Goal: Complete application form

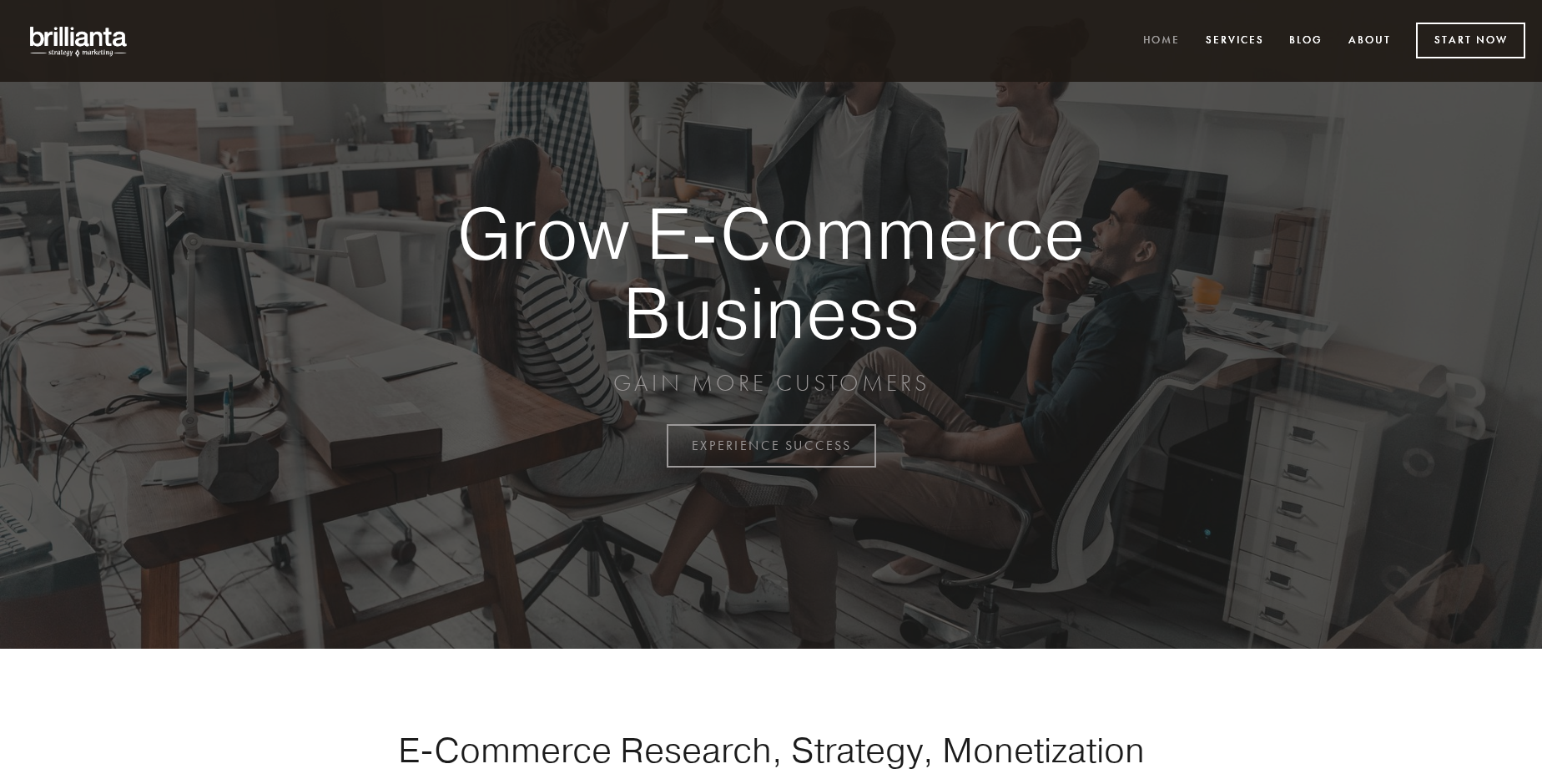
scroll to position [4375, 0]
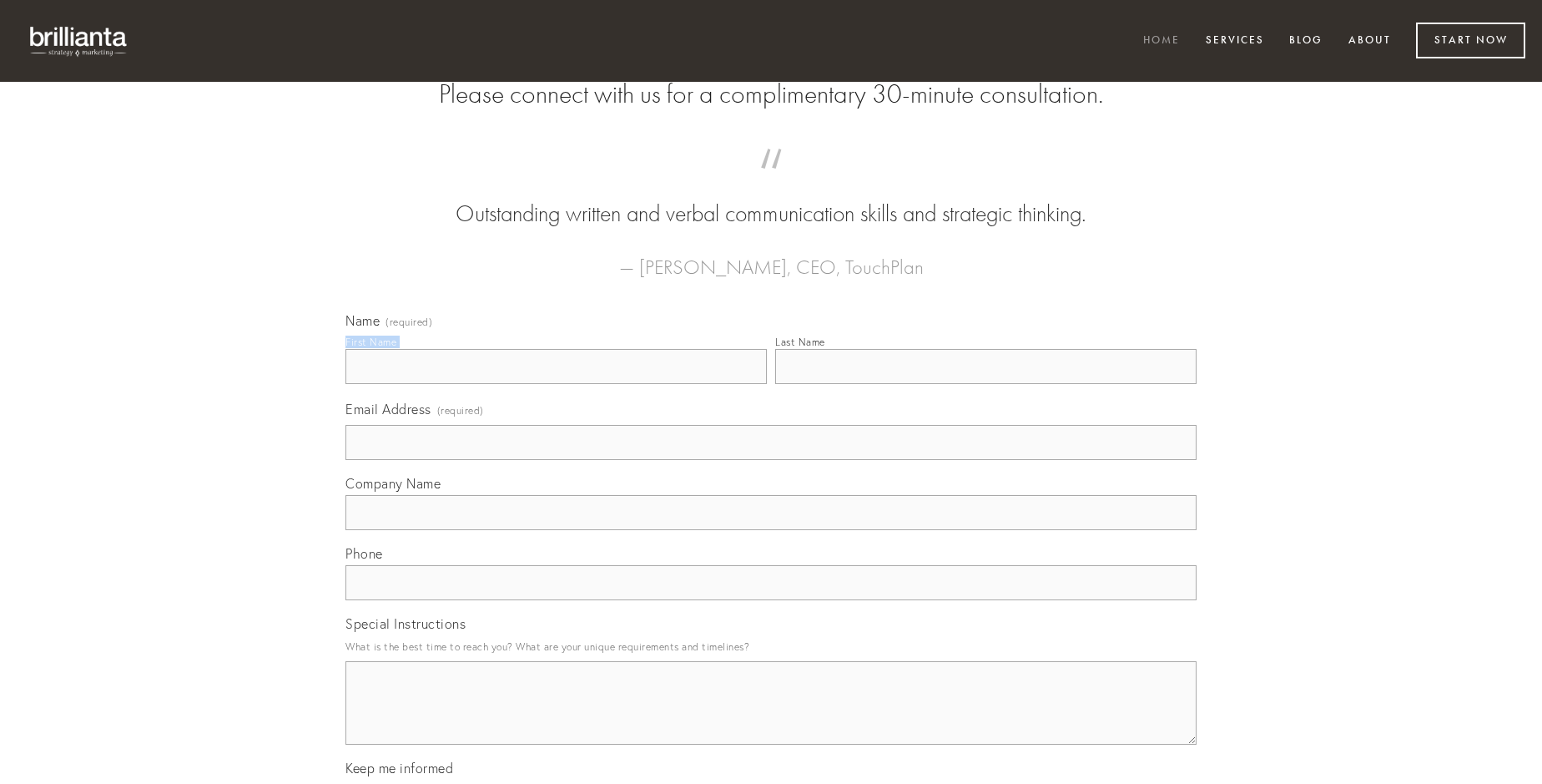
type input "[PERSON_NAME]"
click at [986, 384] on input "Last Name" at bounding box center [985, 366] width 421 height 35
type input "[PERSON_NAME]"
click at [771, 460] on input "Email Address (required)" at bounding box center [771, 442] width 851 height 35
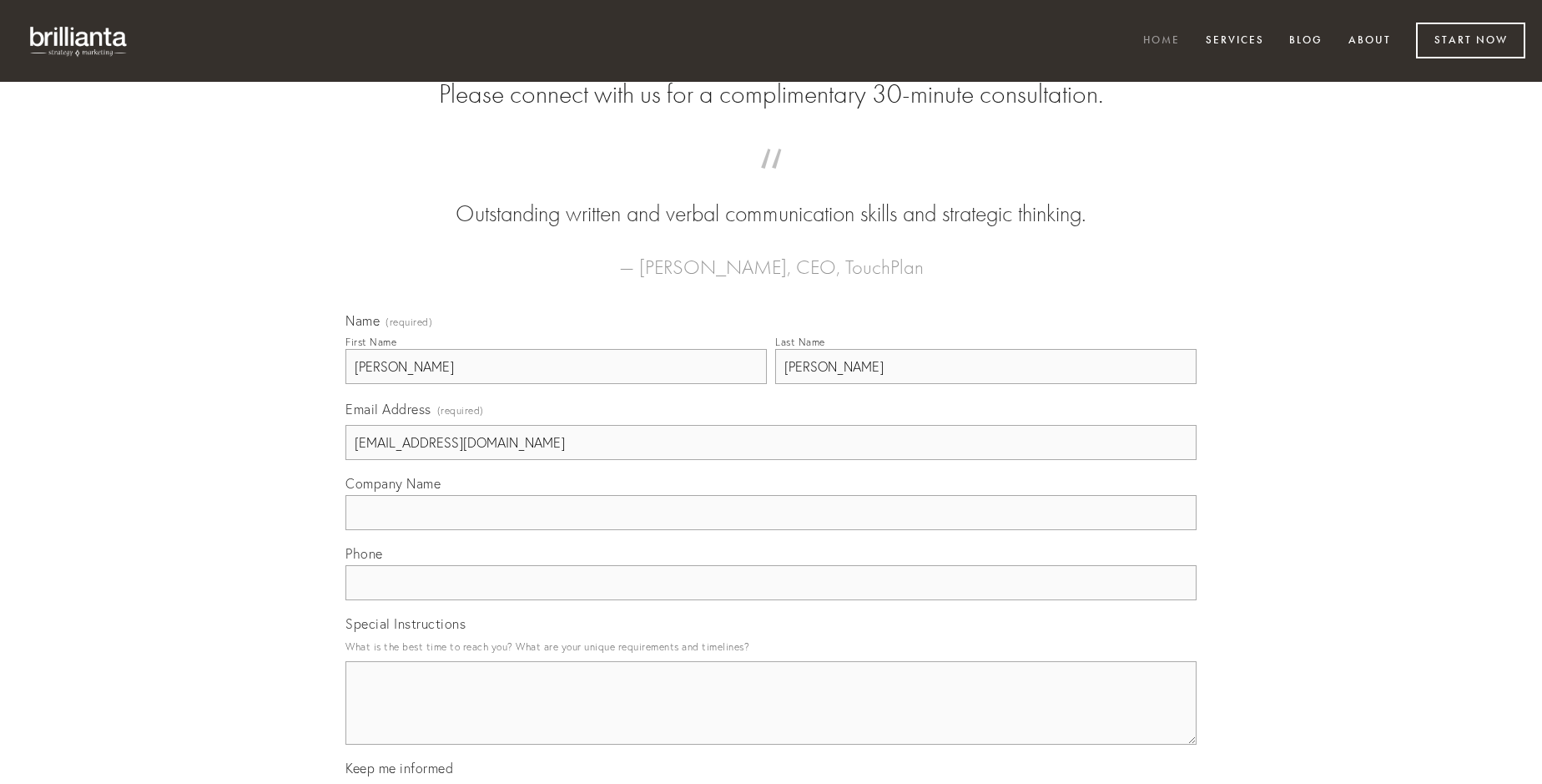
type input "[EMAIL_ADDRESS][DOMAIN_NAME]"
click at [771, 530] on input "Company Name" at bounding box center [771, 512] width 851 height 35
type input "tutis"
click at [771, 600] on input "text" at bounding box center [771, 582] width 851 height 35
click at [771, 718] on textarea "Special Instructions" at bounding box center [771, 702] width 851 height 83
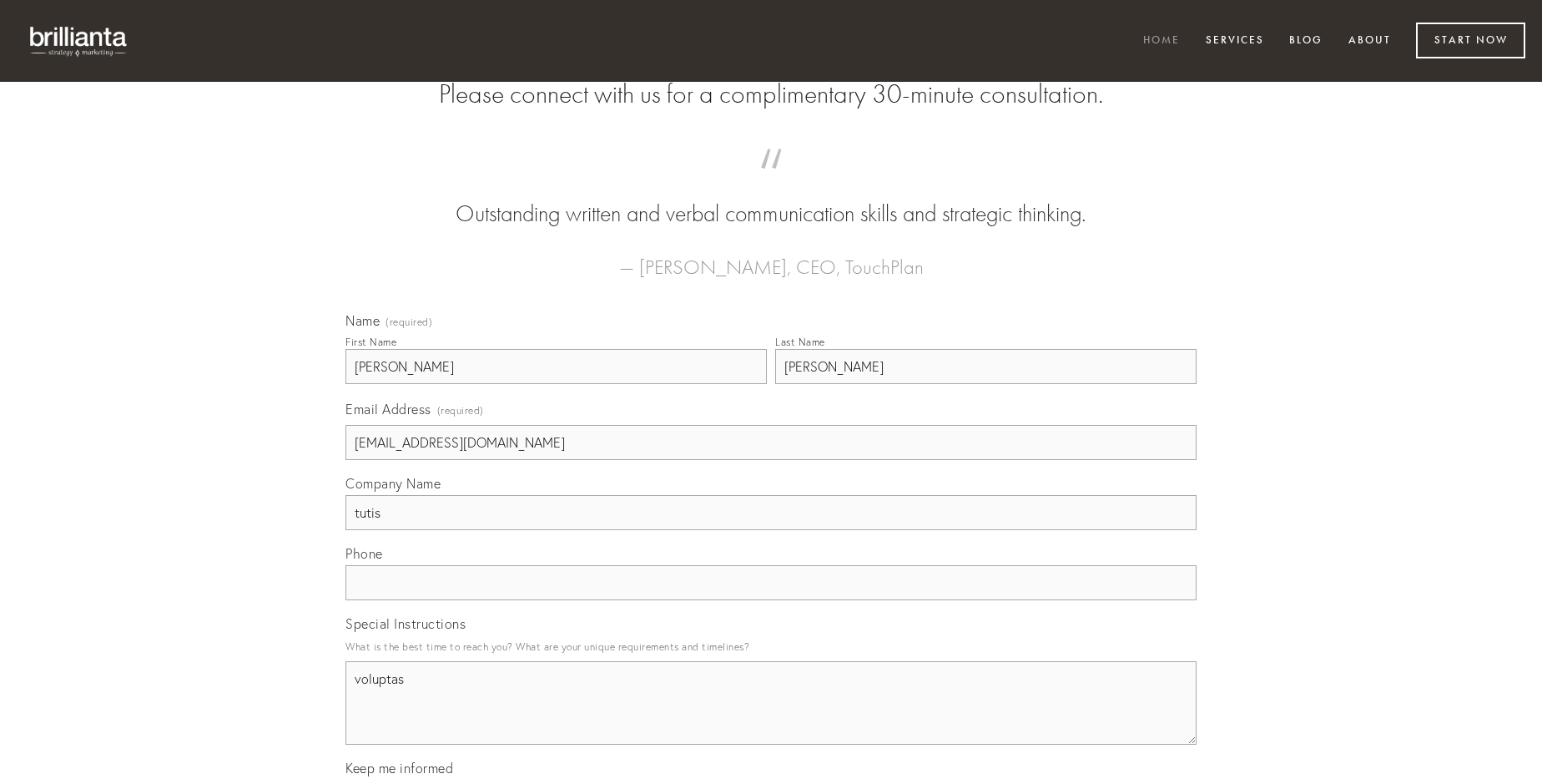
type textarea "voluptas"
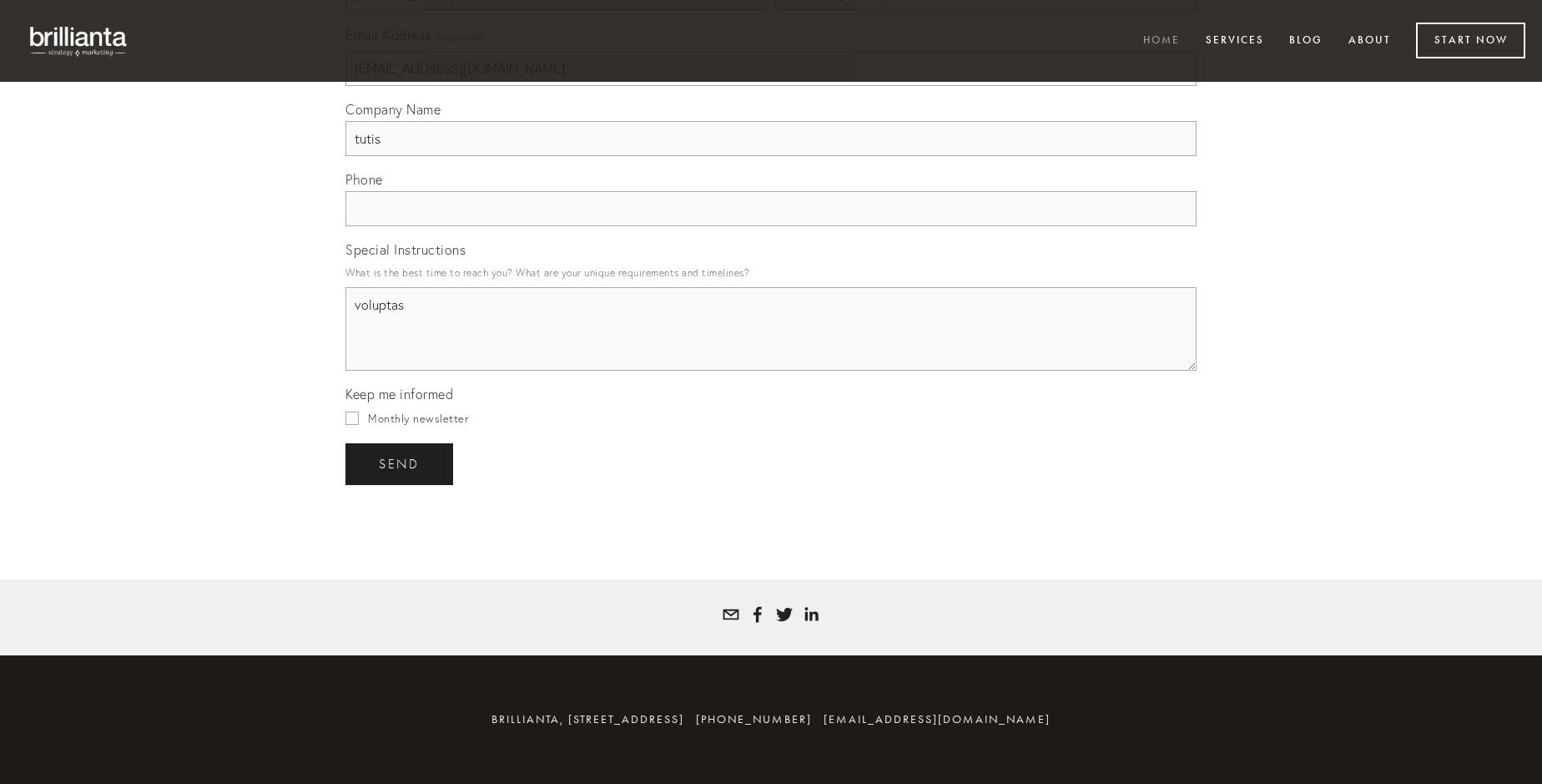
click at [401, 463] on span "send" at bounding box center [399, 464] width 41 height 15
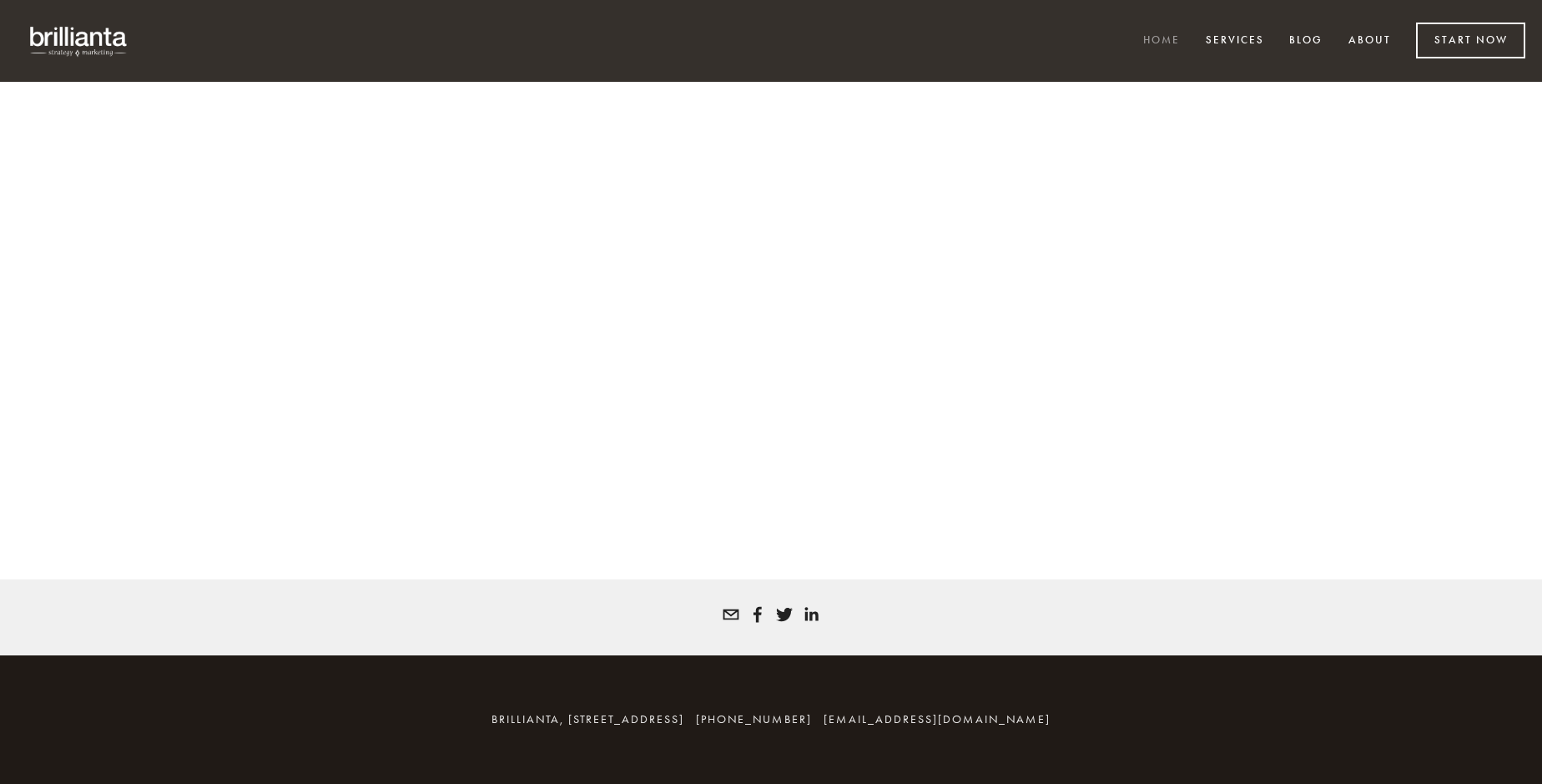
scroll to position [4352, 0]
